Goal: Task Accomplishment & Management: Use online tool/utility

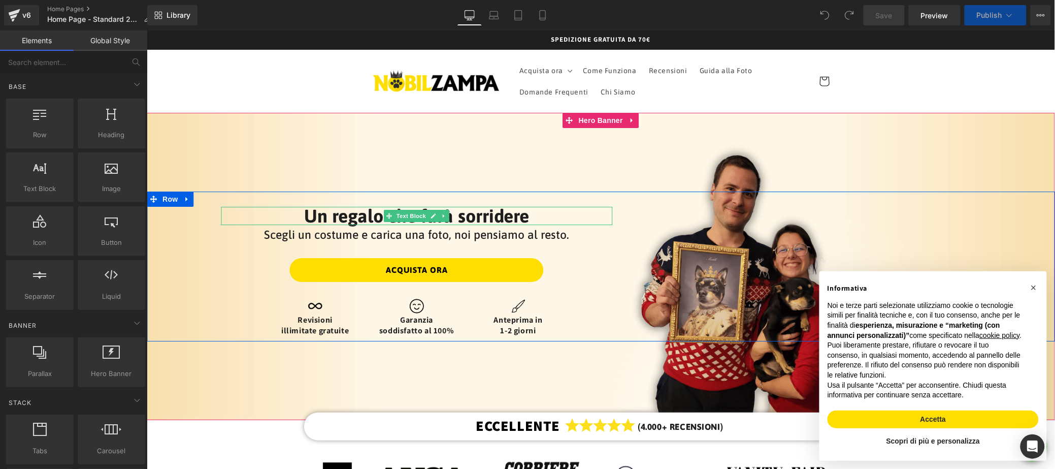
click at [452, 221] on p "Un regalo che farà sorridere" at bounding box center [416, 215] width 392 height 18
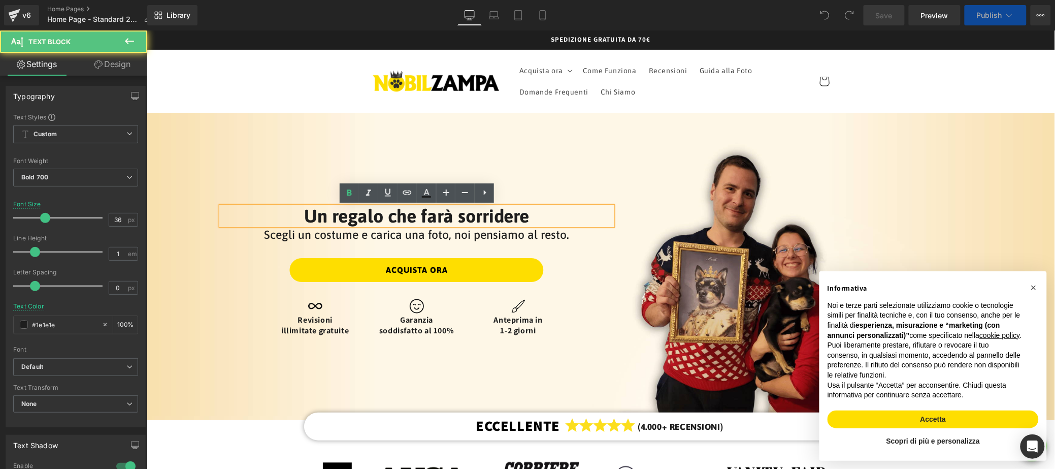
click at [508, 224] on div "Scegli un costume e carica una foto, noi pensiamo al resto. Text Block" at bounding box center [416, 240] width 392 height 33
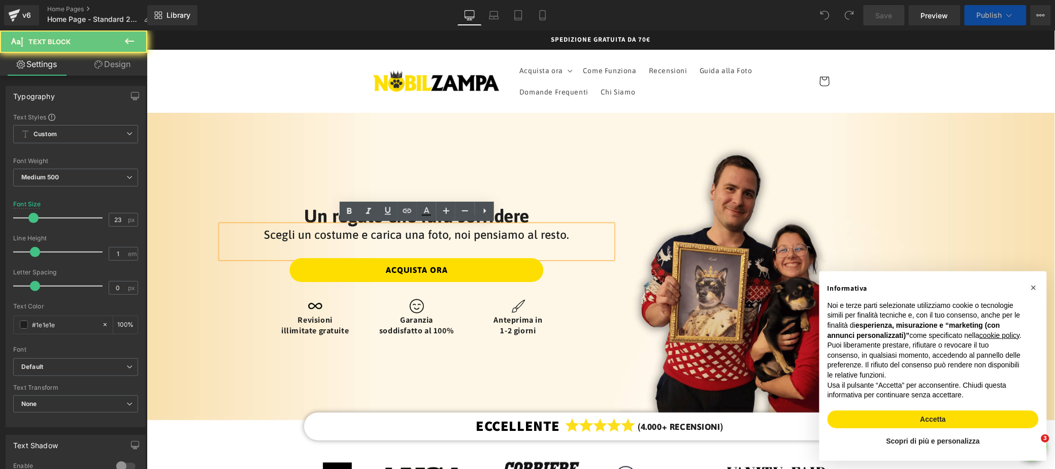
click at [508, 224] on div "Scegli un costume e carica una foto, noi pensiamo al resto. Text Block" at bounding box center [416, 240] width 392 height 33
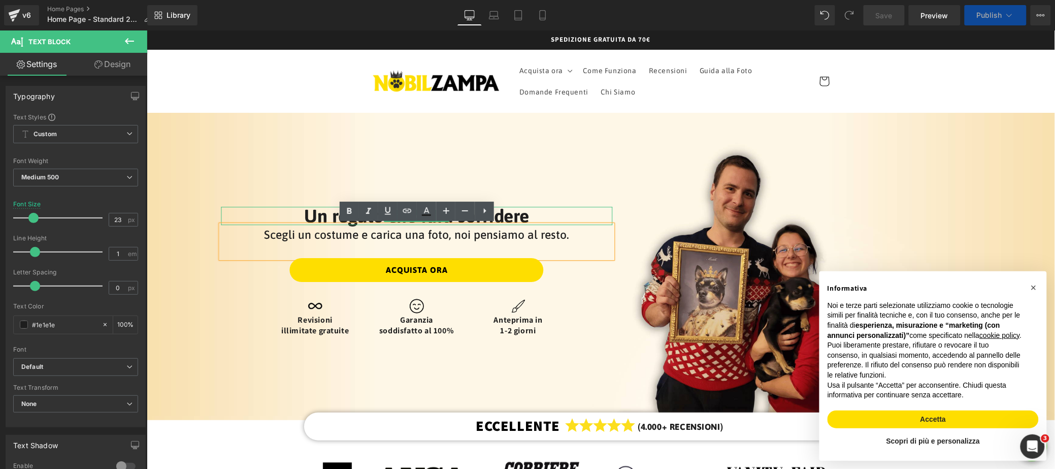
click at [527, 217] on p "Un regalo che farà sorridere" at bounding box center [416, 215] width 392 height 18
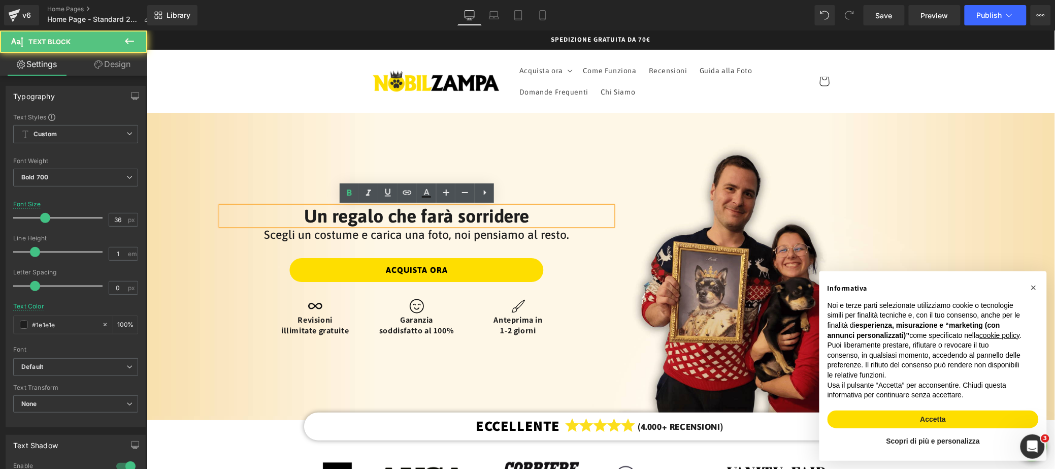
click at [529, 217] on p "Un regalo che farà sorridere" at bounding box center [416, 215] width 392 height 18
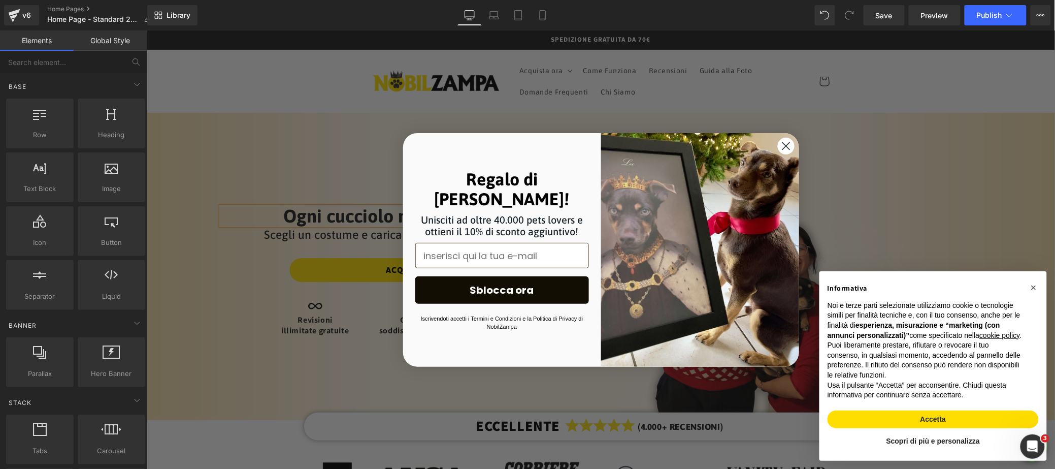
click at [789, 146] on circle "Close dialog" at bounding box center [785, 145] width 17 height 17
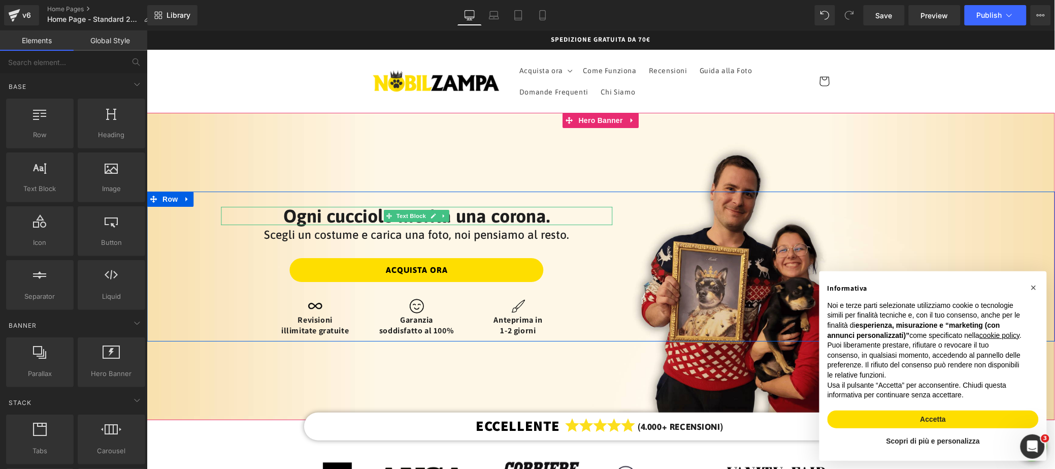
click at [566, 219] on p "Ogni cucciolo merita una corona." at bounding box center [416, 215] width 392 height 18
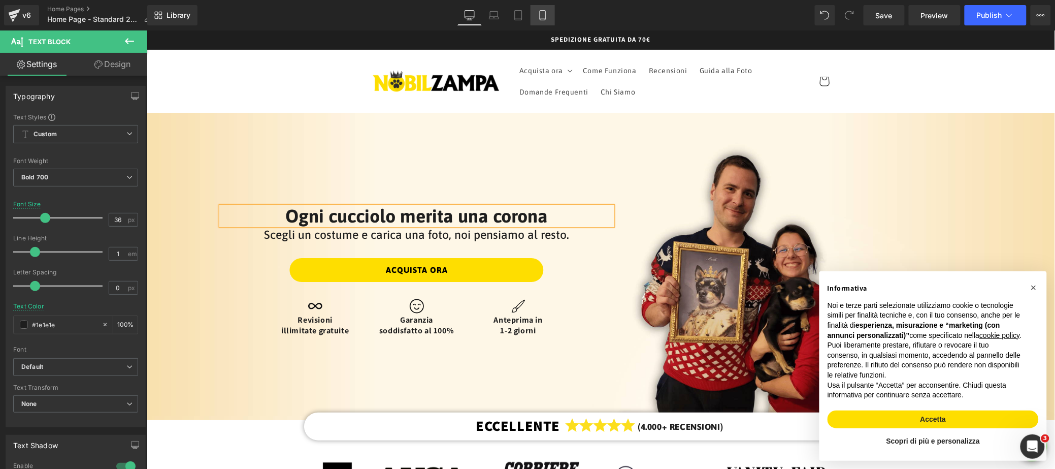
click at [536, 13] on link "Mobile" at bounding box center [543, 15] width 24 height 20
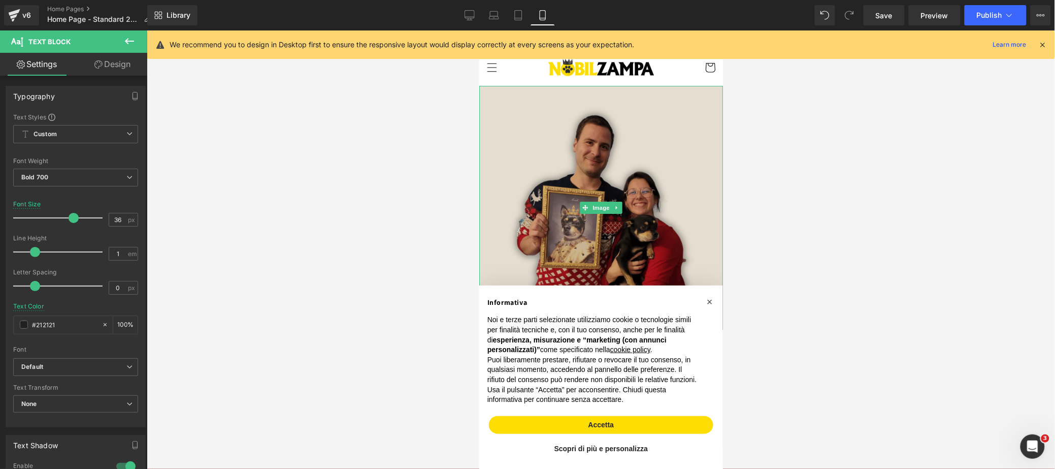
scroll to position [87, 0]
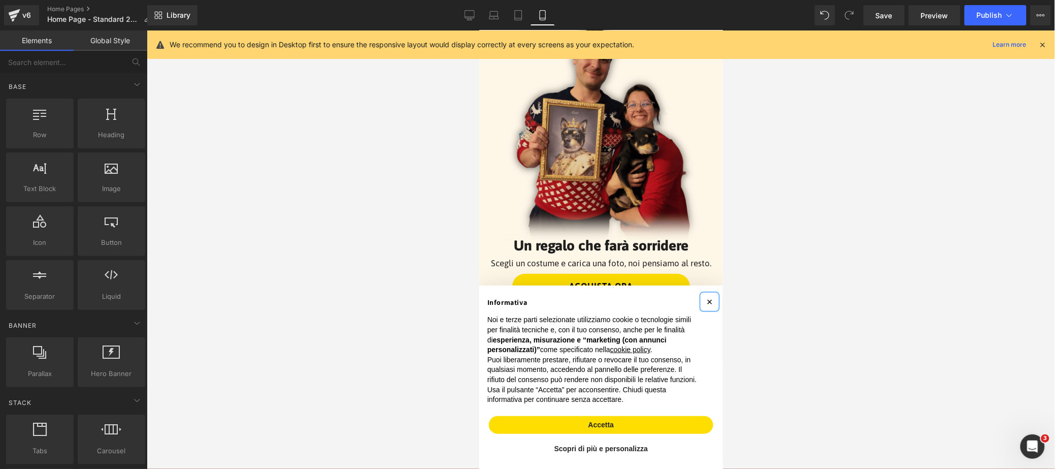
click at [706, 303] on span "×" at bounding box center [709, 301] width 6 height 11
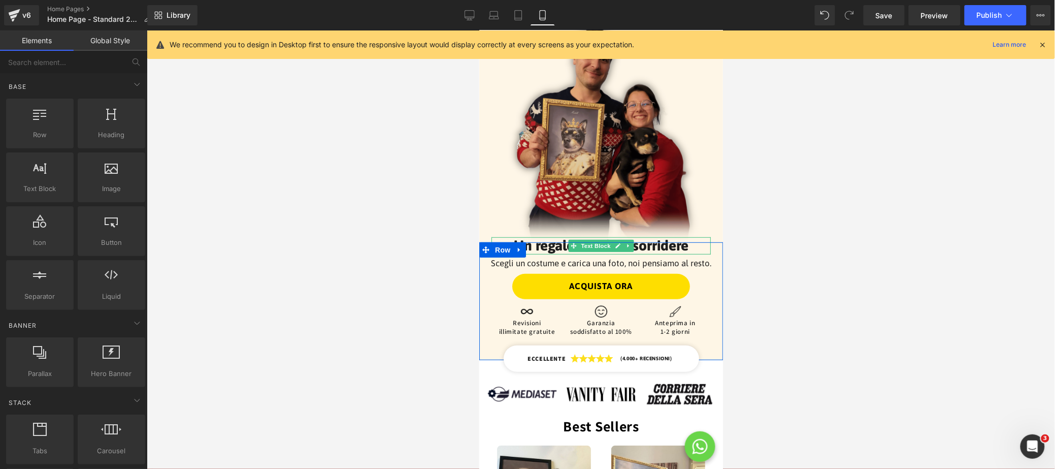
click at [641, 248] on p "Un regalo che farà sorridere" at bounding box center [600, 245] width 219 height 17
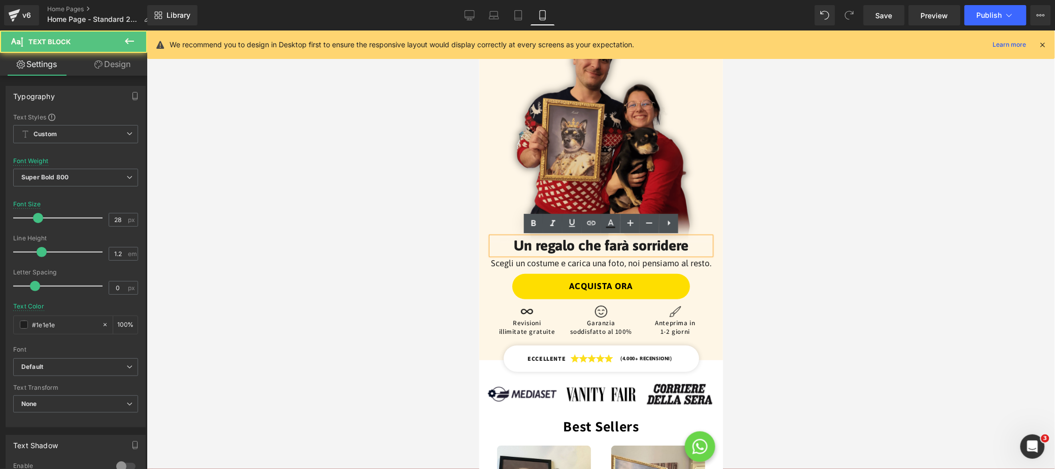
click at [648, 247] on p "Un regalo che farà sorridere" at bounding box center [600, 245] width 219 height 17
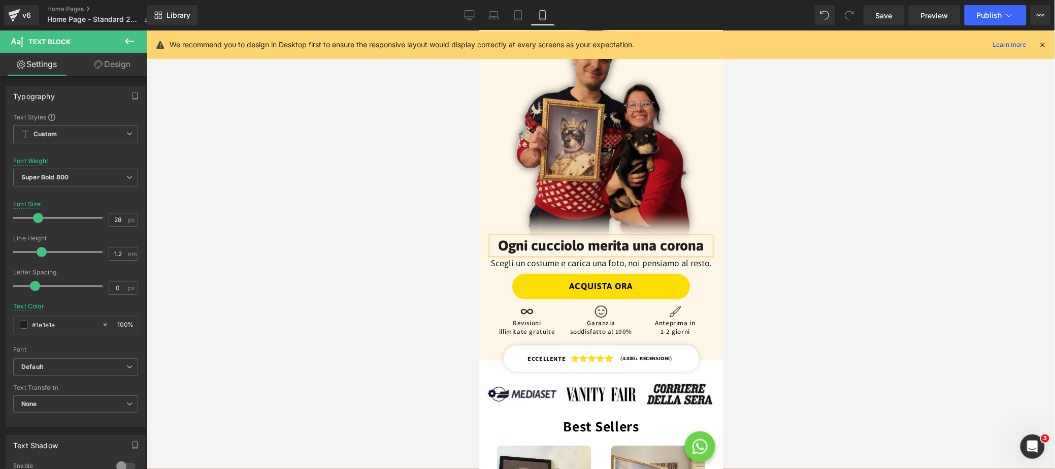
click at [856, 279] on div at bounding box center [601, 249] width 909 height 438
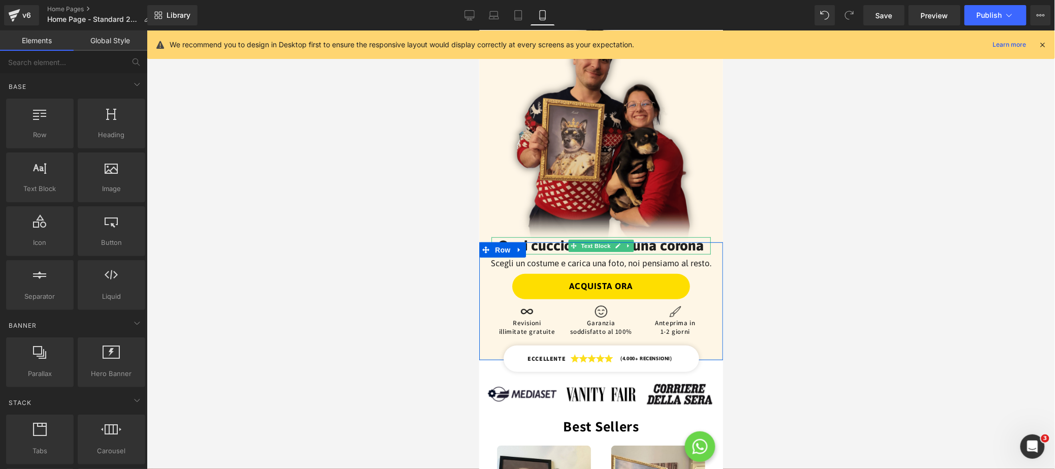
click at [668, 250] on p "Ogni cucciolo merita una corona" at bounding box center [600, 245] width 219 height 17
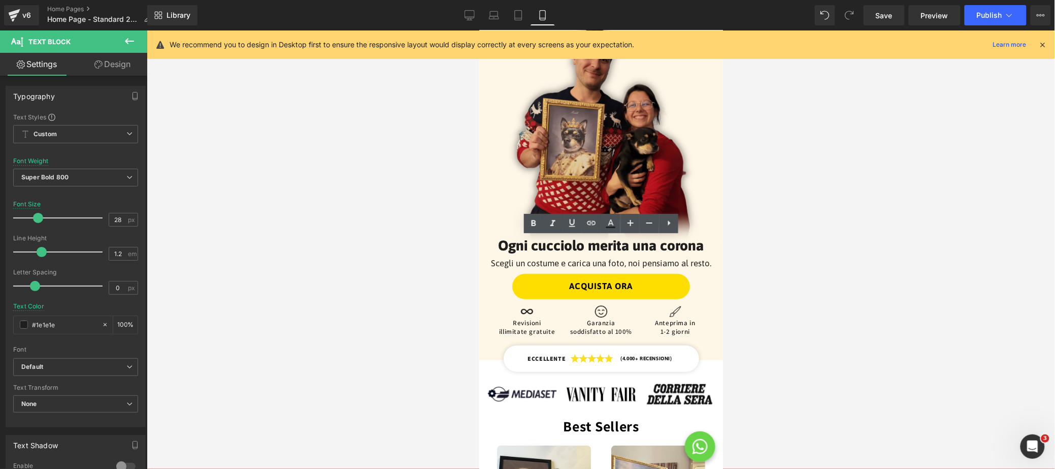
click at [772, 250] on div at bounding box center [601, 249] width 909 height 438
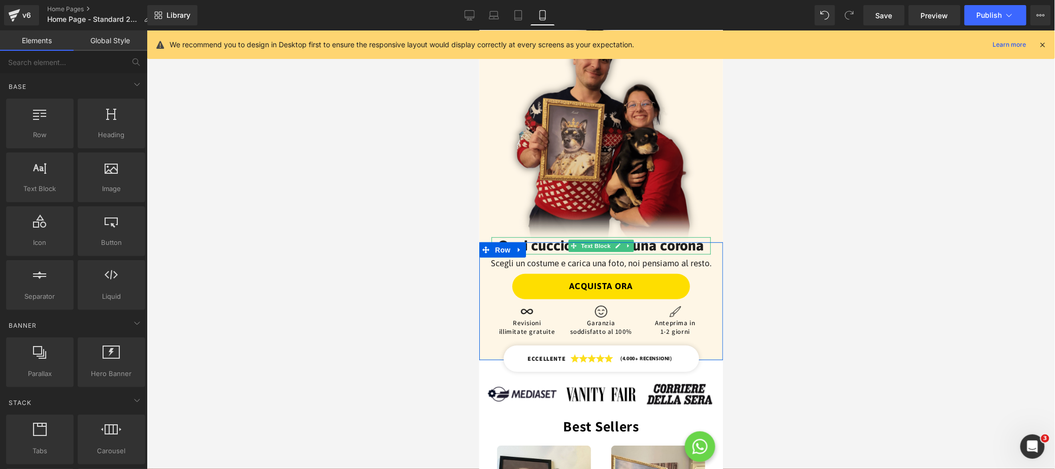
click at [707, 240] on p "Ogni cucciolo merita una corona" at bounding box center [600, 245] width 219 height 17
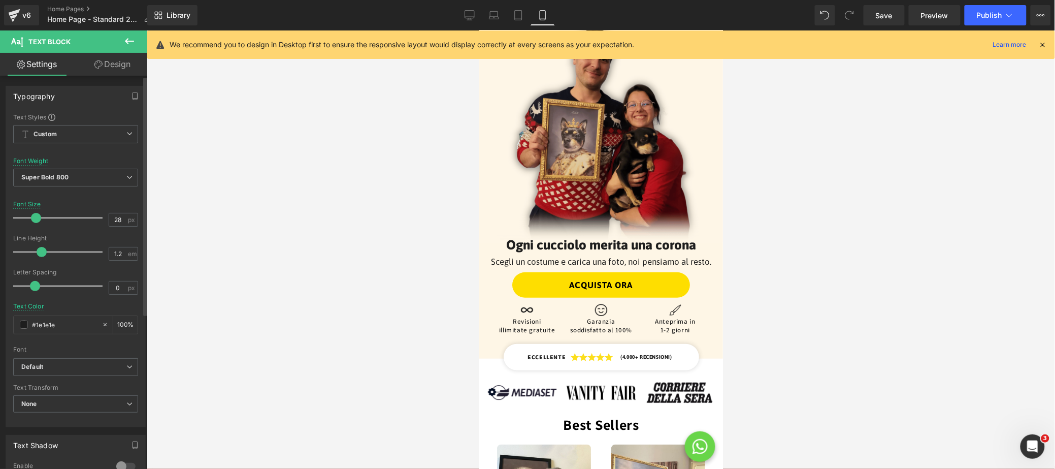
click at [36, 218] on span at bounding box center [36, 218] width 10 height 10
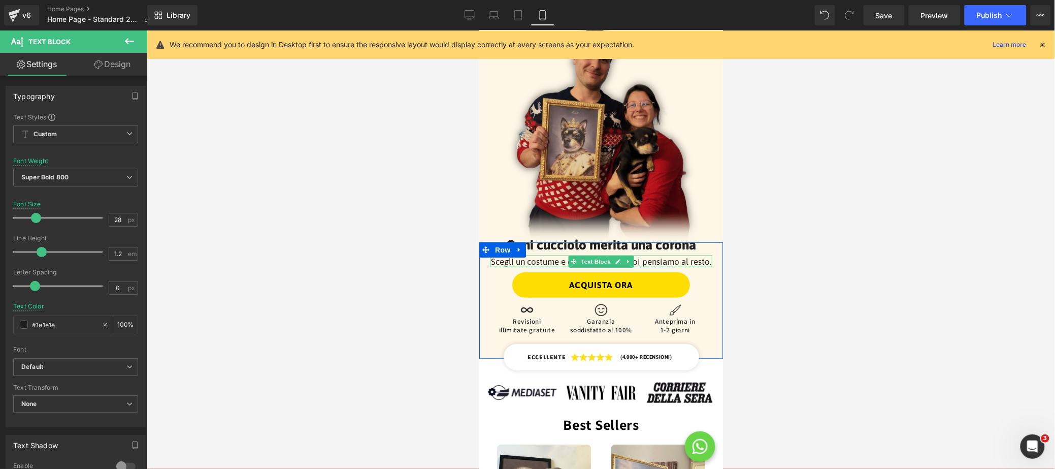
click at [495, 260] on span "Scegli un costume e carica una foto, noi pensiamo al resto." at bounding box center [601, 261] width 220 height 10
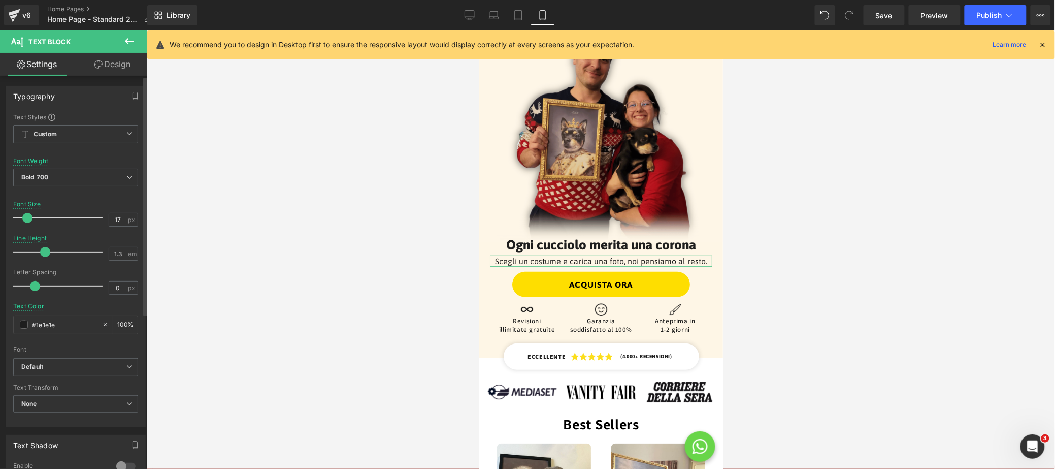
click at [27, 219] on span at bounding box center [27, 218] width 10 height 10
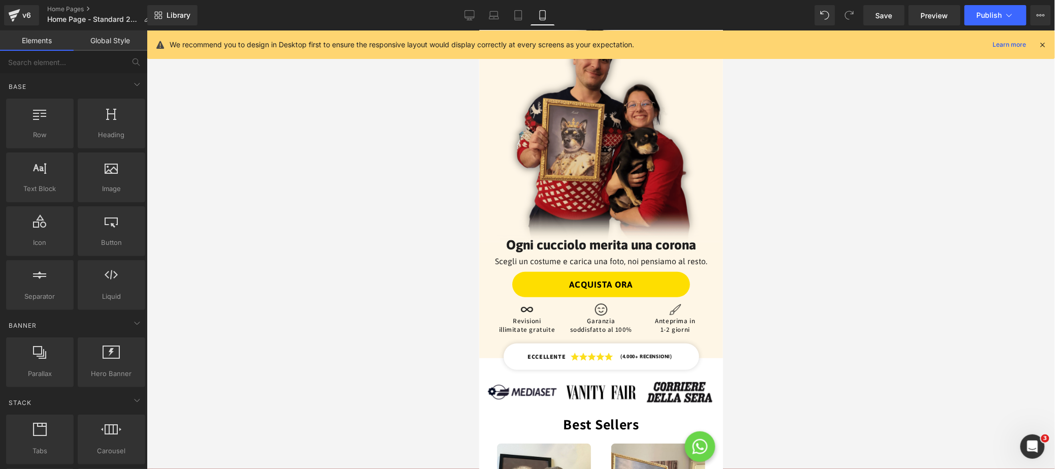
click at [823, 267] on div at bounding box center [601, 249] width 909 height 438
click at [516, 14] on icon at bounding box center [518, 15] width 10 height 10
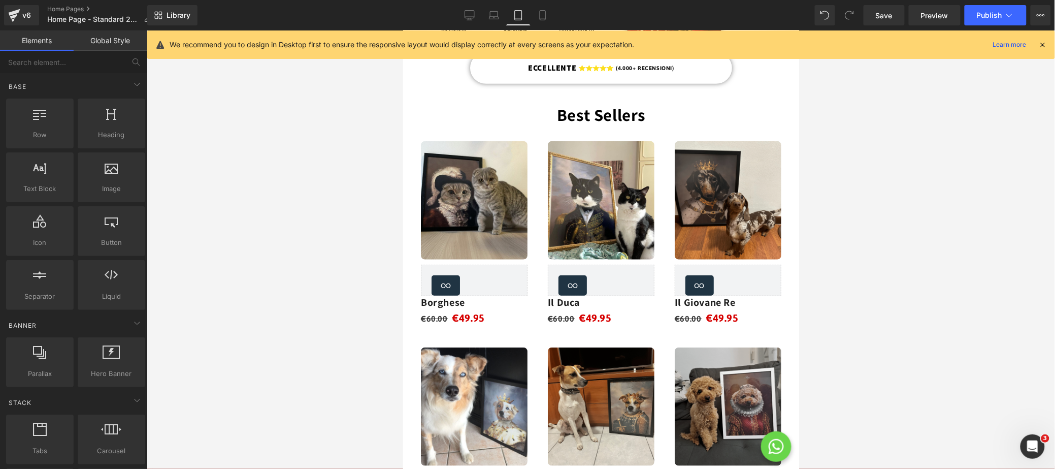
scroll to position [0, 0]
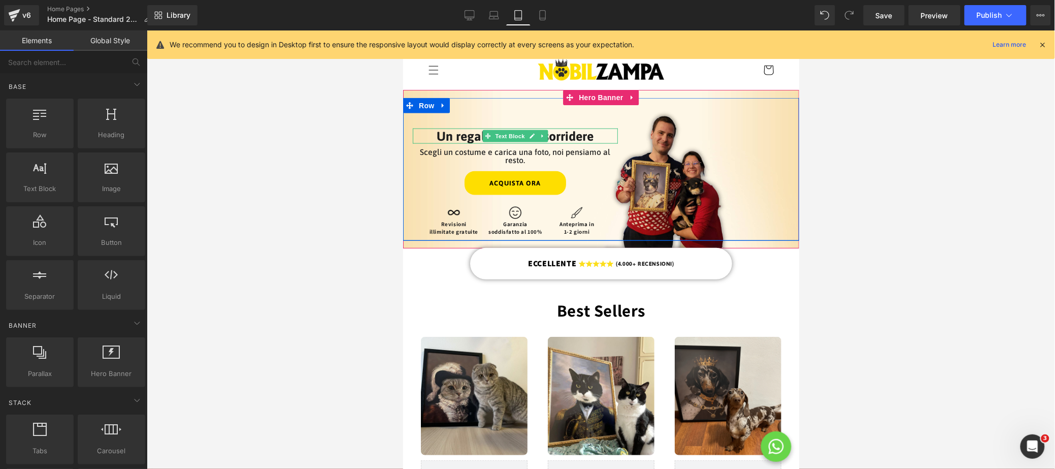
click at [568, 134] on font "Un regalo che farà sorridere" at bounding box center [515, 135] width 157 height 14
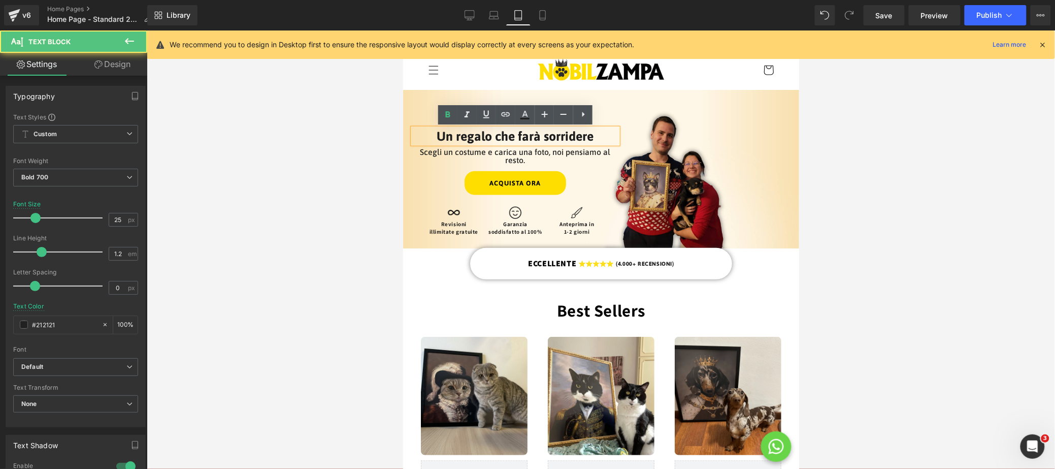
click at [568, 134] on font "Un regalo che farà sorridere" at bounding box center [515, 135] width 157 height 14
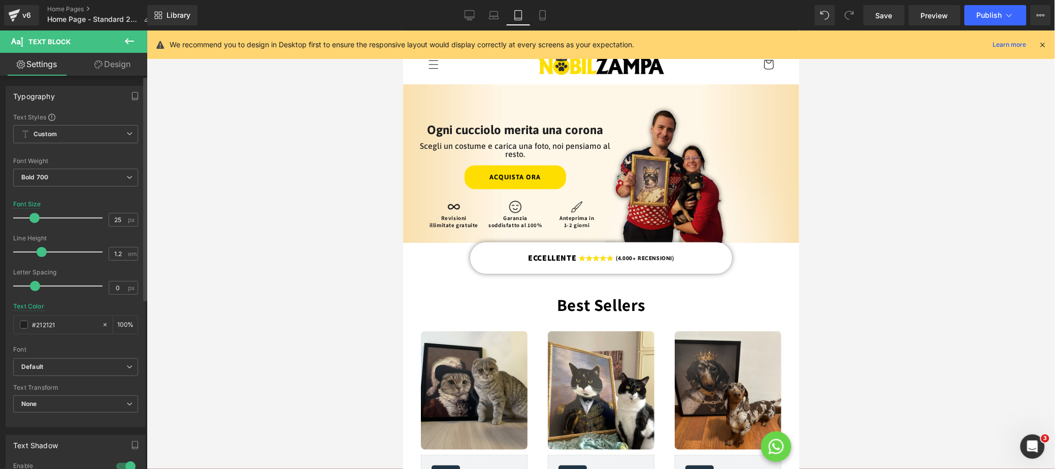
click at [31, 218] on span at bounding box center [34, 218] width 10 height 10
click at [494, 14] on icon at bounding box center [494, 15] width 10 height 10
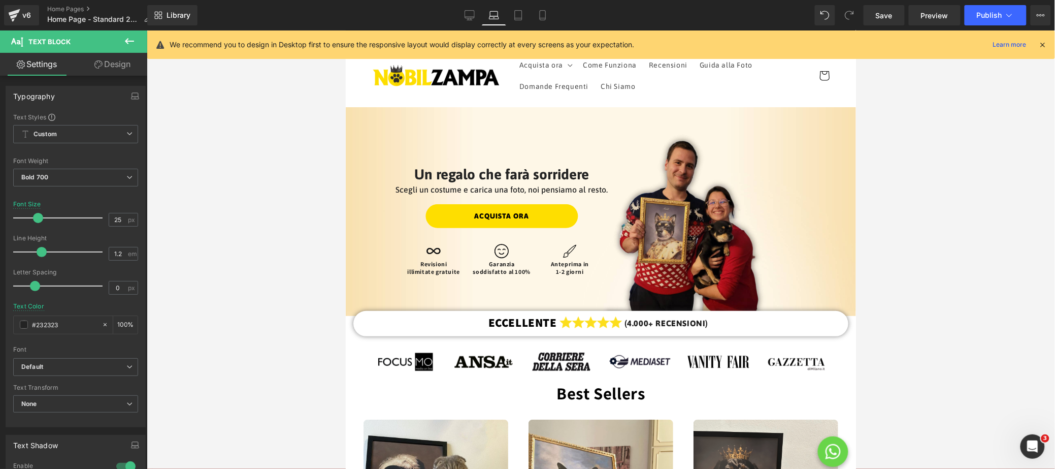
scroll to position [0, 0]
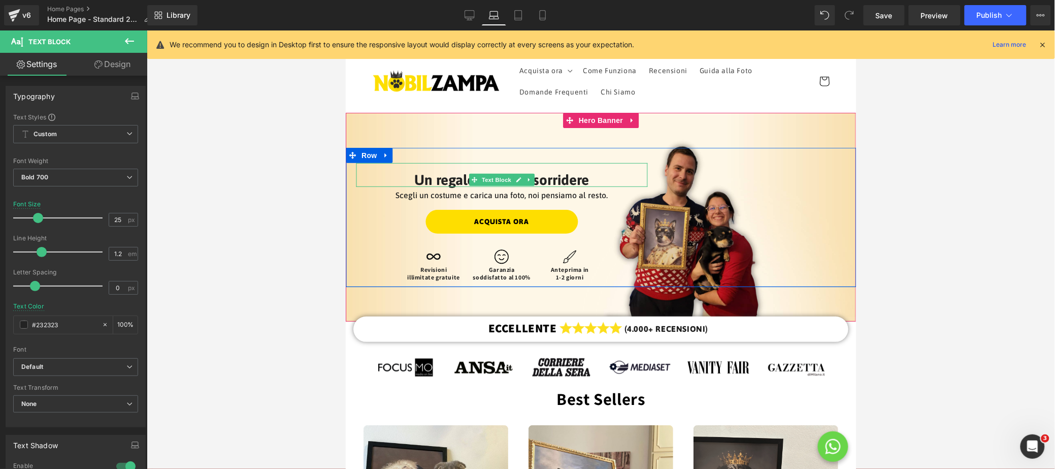
click at [562, 179] on p "Un regalo che farà sorridere" at bounding box center [502, 179] width 292 height 14
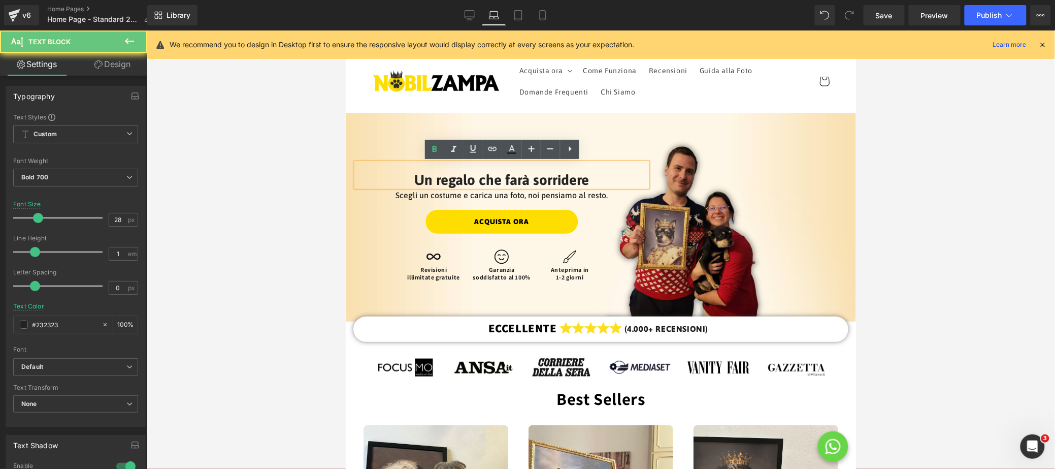
click at [562, 179] on p "Un regalo che farà sorridere" at bounding box center [502, 179] width 292 height 14
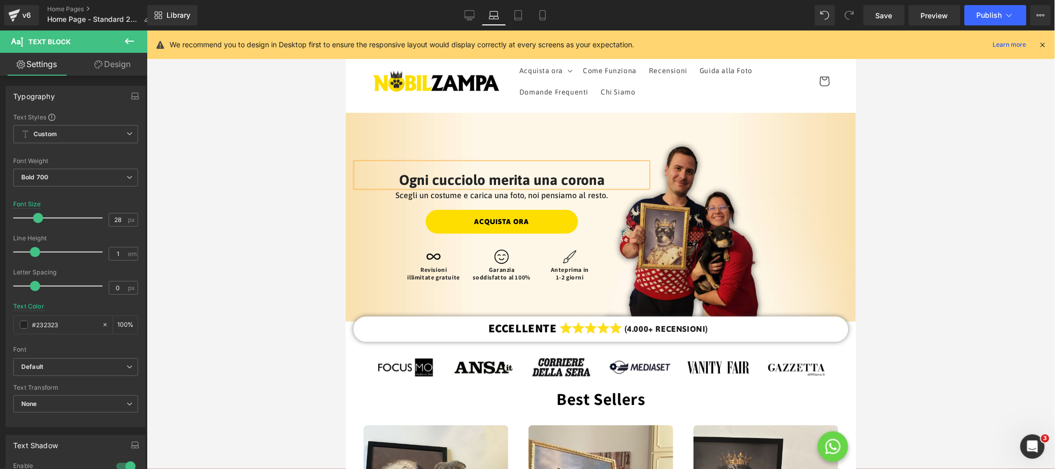
click at [927, 208] on div at bounding box center [601, 249] width 909 height 438
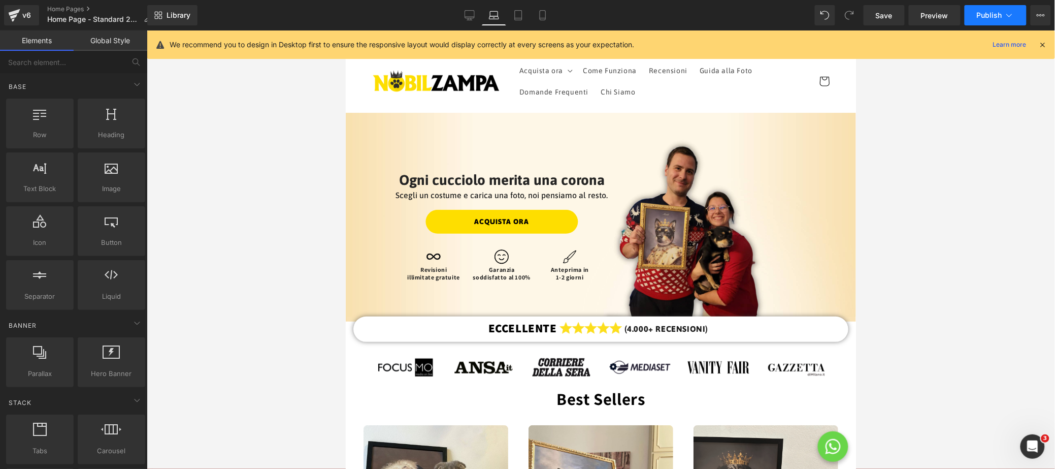
click at [999, 10] on button "Publish" at bounding box center [996, 15] width 62 height 20
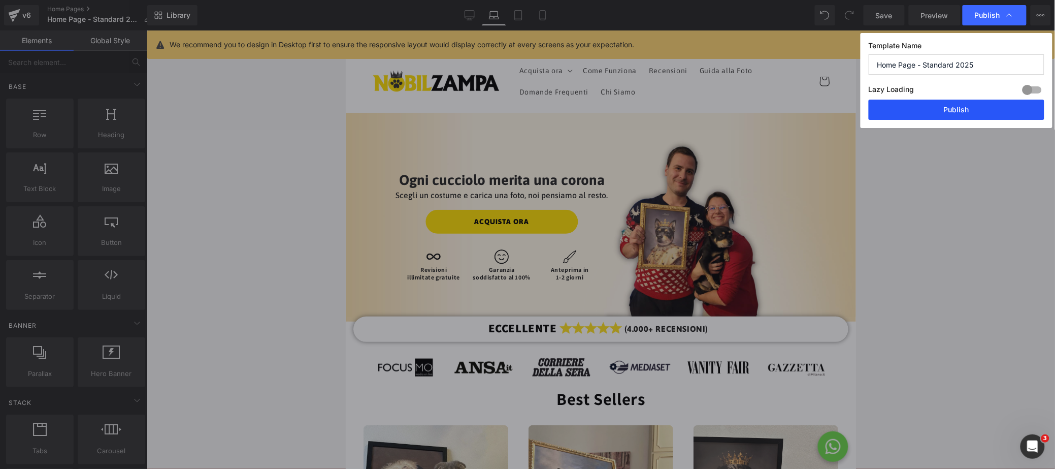
click at [925, 111] on button "Publish" at bounding box center [957, 110] width 176 height 20
